Goal: Obtain resource: Obtain resource

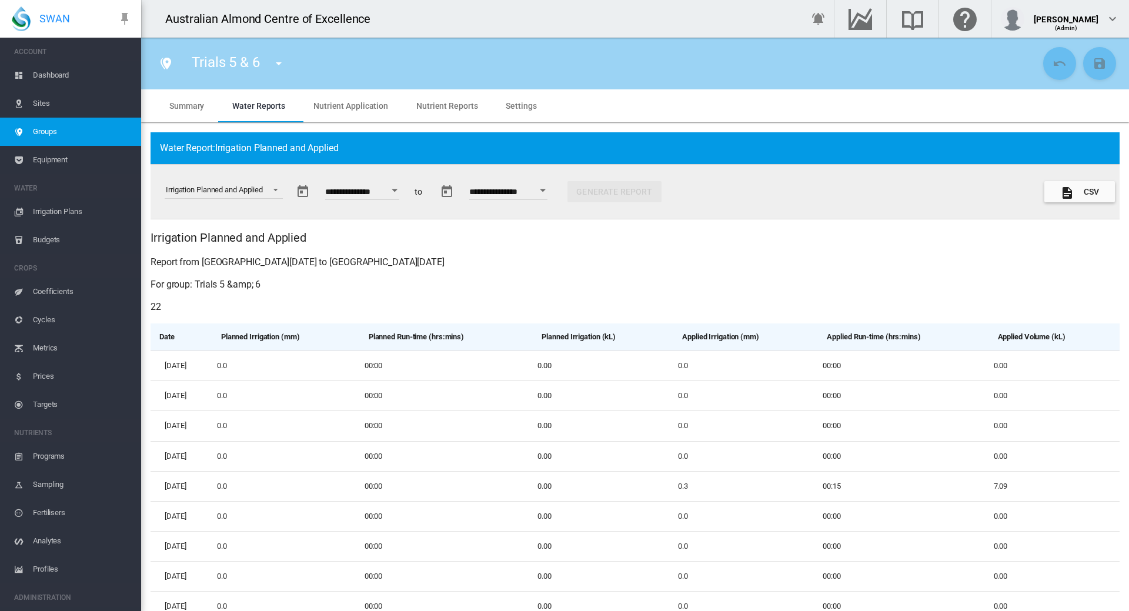
click at [405, 193] on button "Open calendar" at bounding box center [394, 190] width 21 height 21
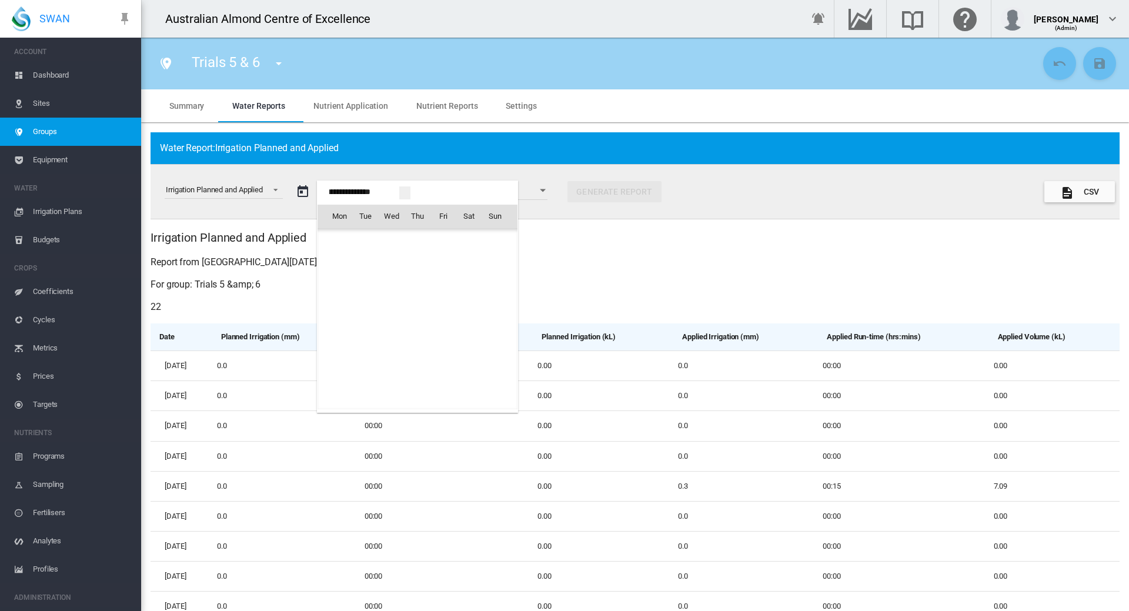
scroll to position [27102, 0]
click at [366, 241] on md-icon "July 2024" at bounding box center [363, 242] width 14 height 14
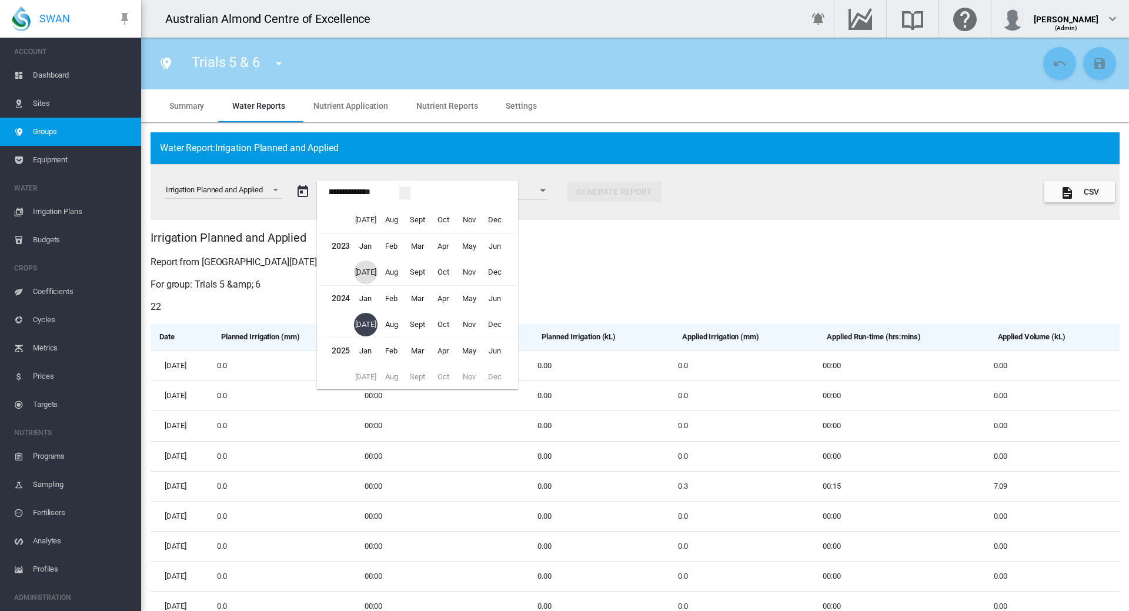
click at [359, 272] on span "[DATE]" at bounding box center [366, 272] width 24 height 24
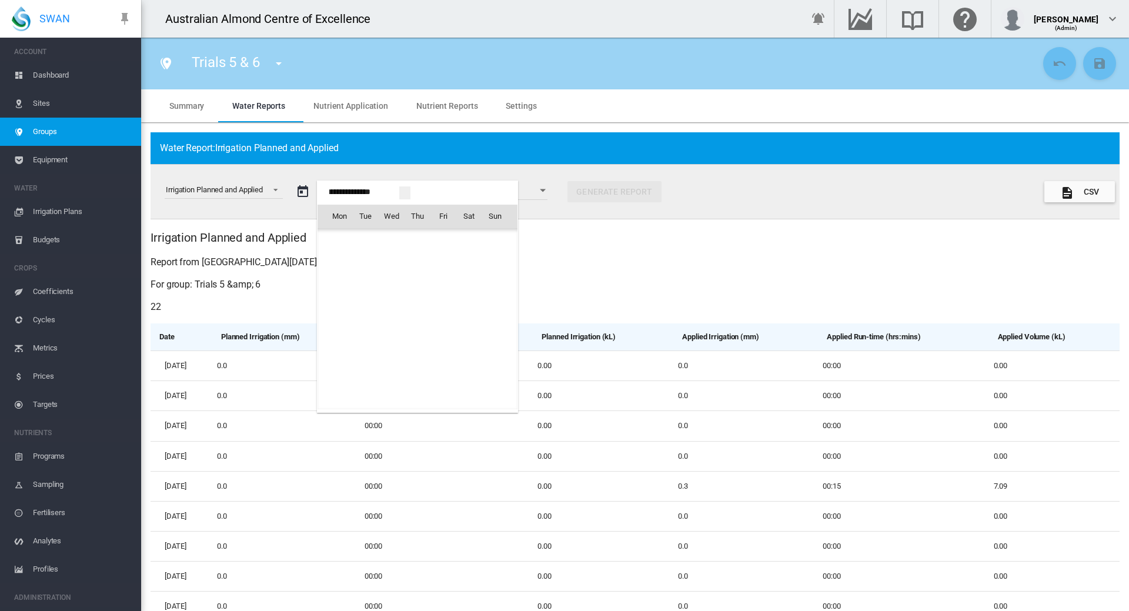
scroll to position [25233, 0]
click at [466, 241] on span "1" at bounding box center [469, 242] width 24 height 24
type input "**********"
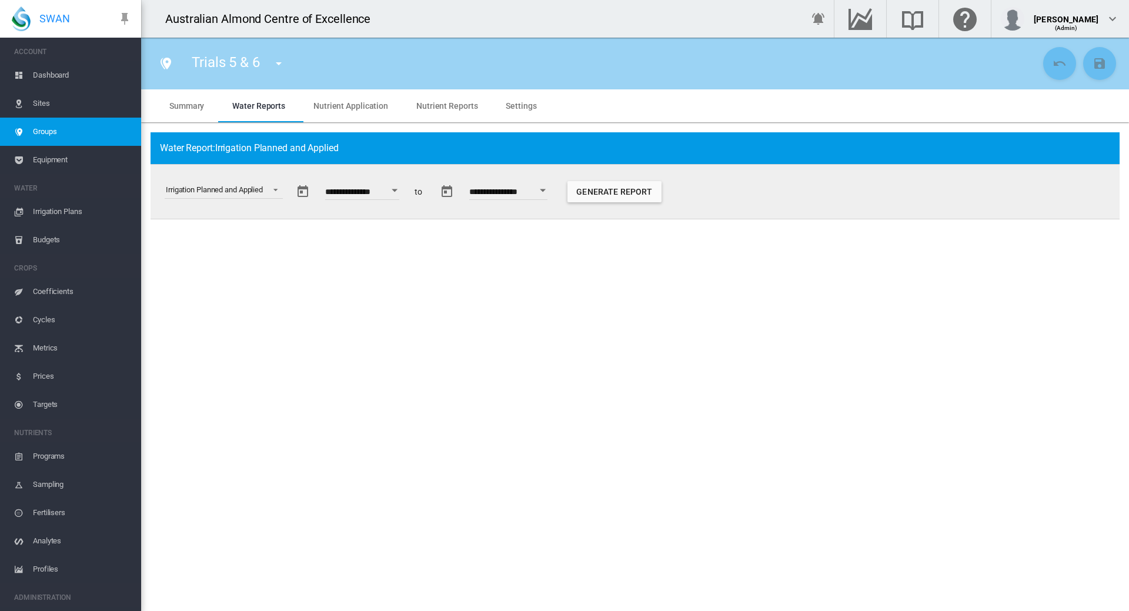
click at [545, 191] on div "Open calendar" at bounding box center [543, 190] width 6 height 3
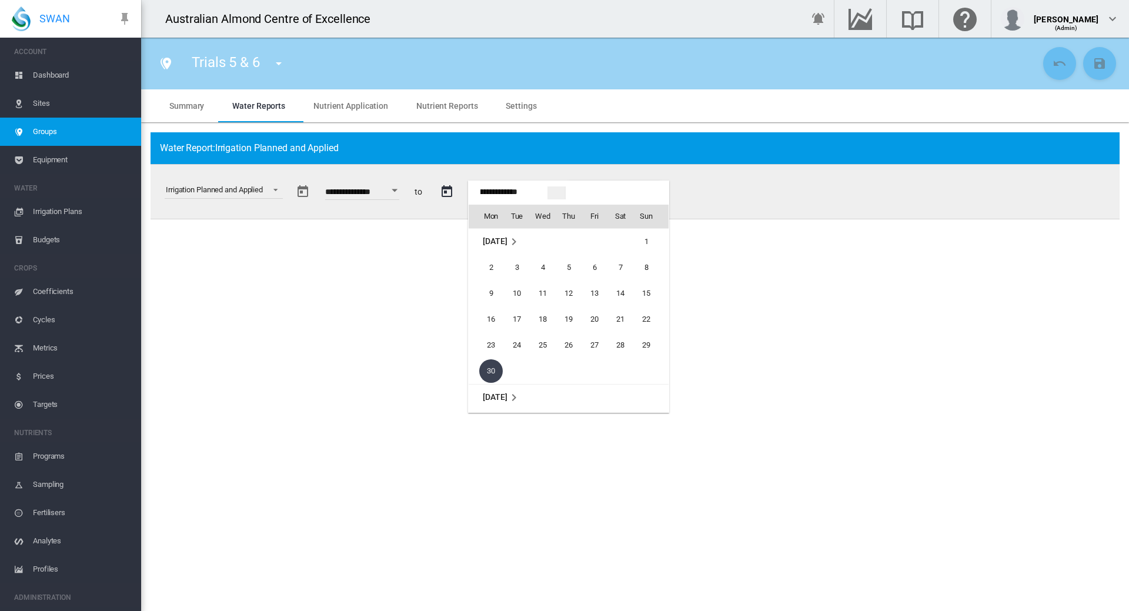
click at [507, 240] on span "[DATE]" at bounding box center [495, 240] width 24 height 9
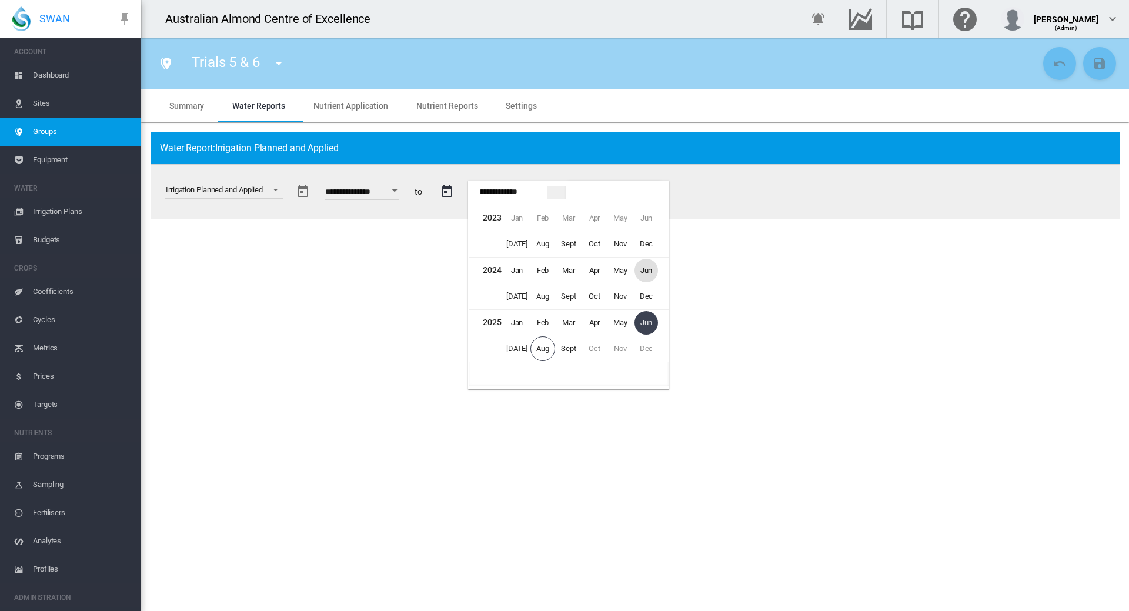
click at [642, 269] on span "Jun" at bounding box center [646, 271] width 24 height 24
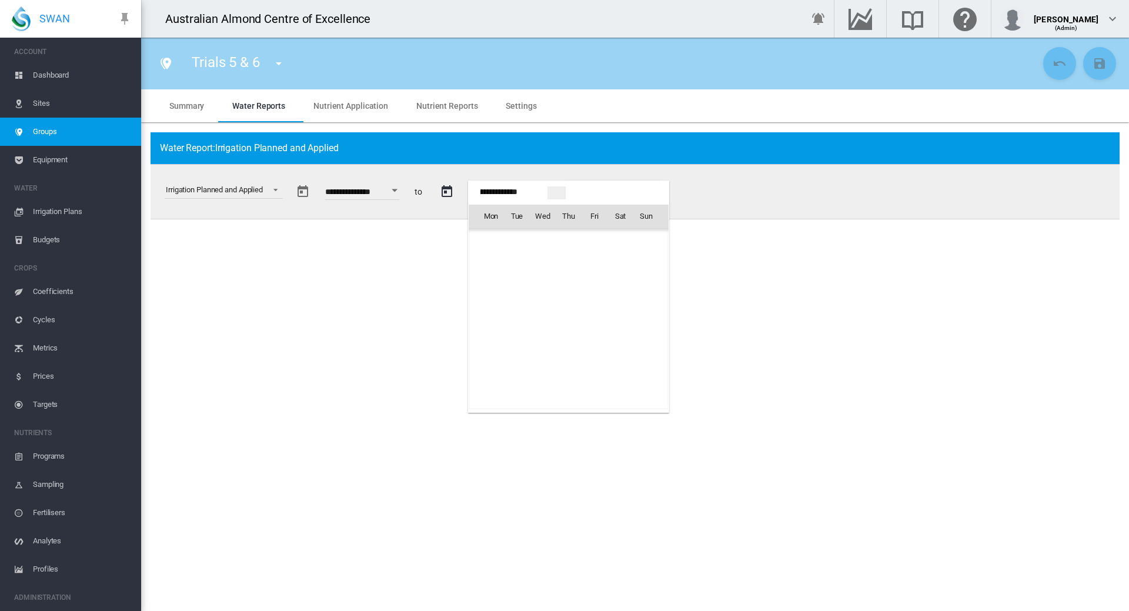
scroll to position [1713, 0]
click at [646, 340] on span "30" at bounding box center [646, 345] width 24 height 24
type input "**********"
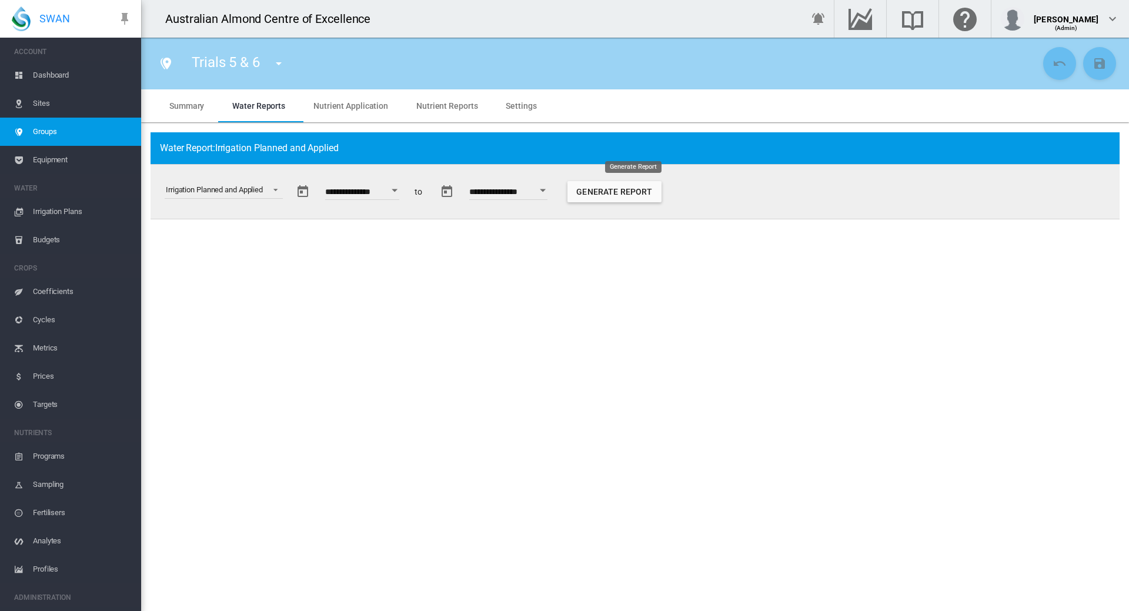
click at [649, 194] on button "Generate Report" at bounding box center [614, 191] width 94 height 21
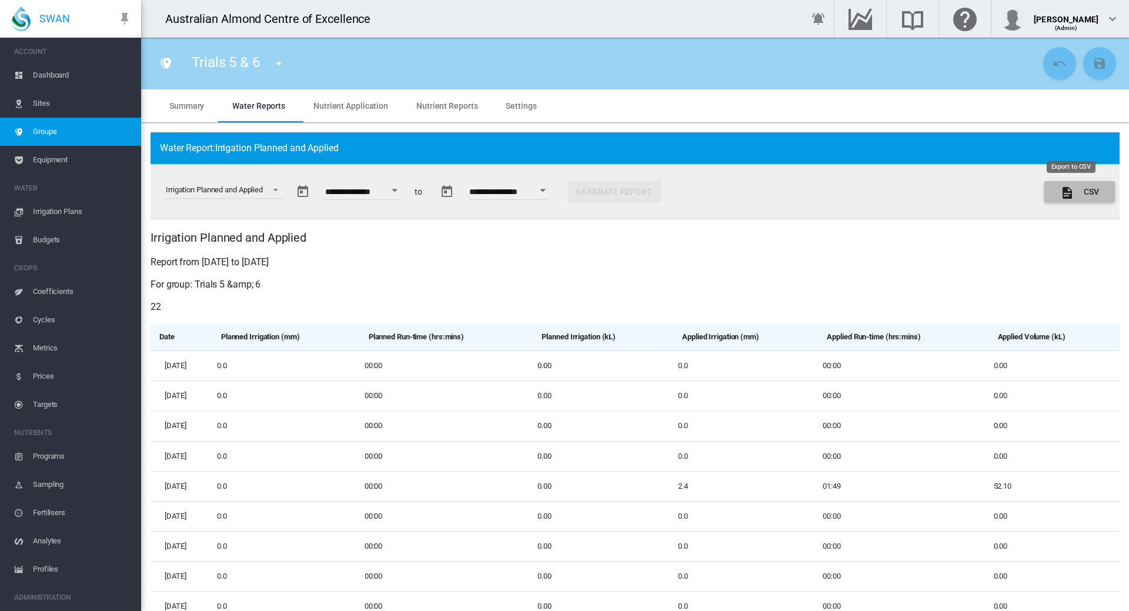
click at [1075, 191] on button "CSV" at bounding box center [1079, 191] width 71 height 21
click at [1073, 192] on button "CSV" at bounding box center [1079, 191] width 71 height 21
click at [1085, 25] on div "(Admin)" at bounding box center [1065, 24] width 65 height 12
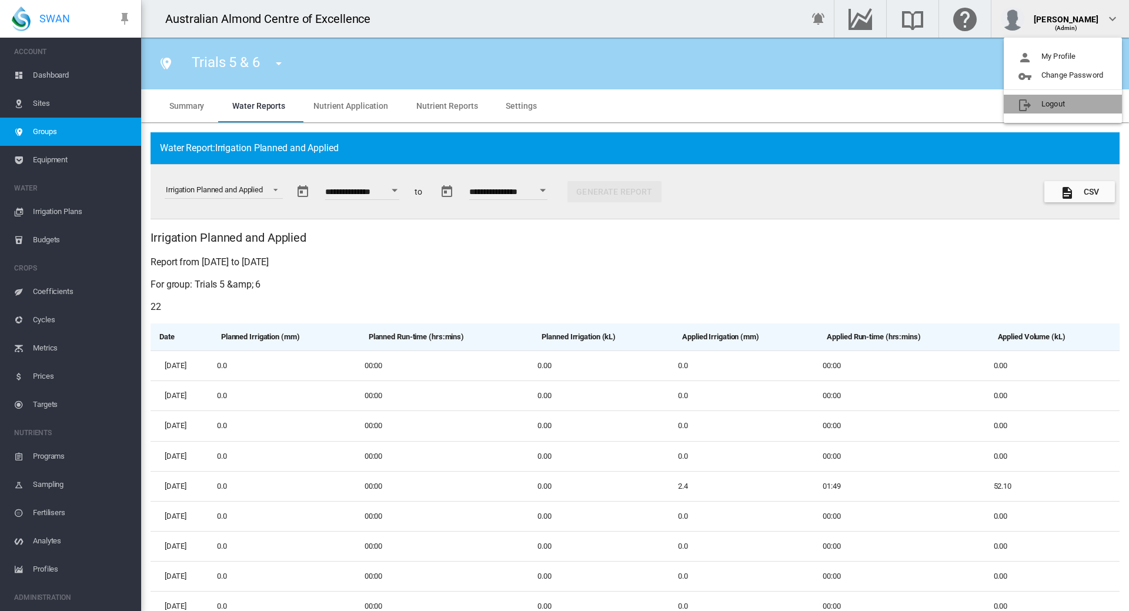
click at [1062, 106] on button "Logout" at bounding box center [1062, 104] width 118 height 19
